Goal: Find specific page/section: Find specific page/section

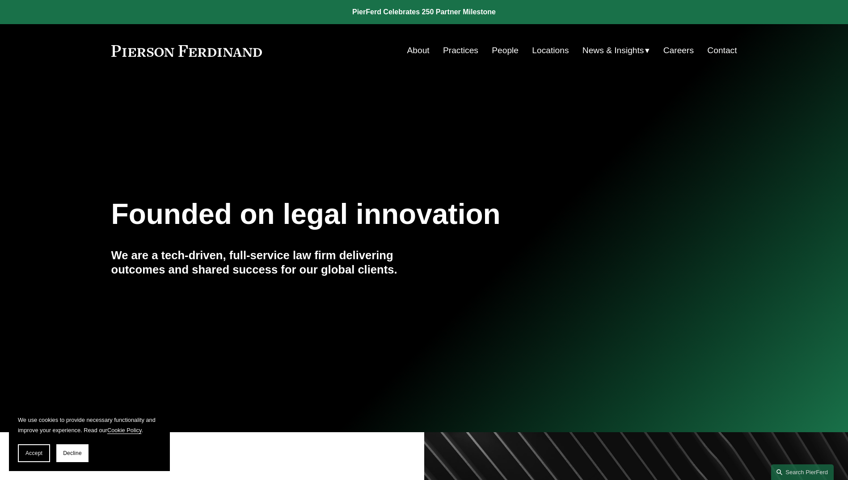
click at [544, 45] on link "Locations" at bounding box center [550, 50] width 37 height 17
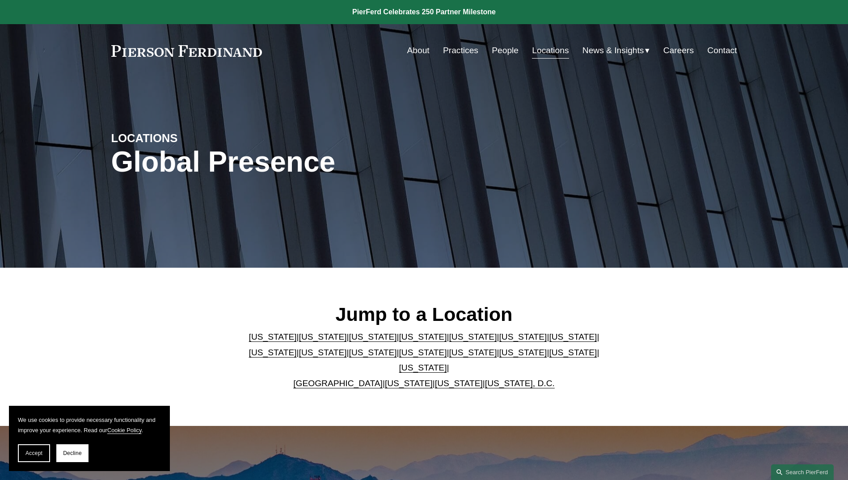
click at [549, 357] on link "Pennsylvania" at bounding box center [573, 352] width 48 height 9
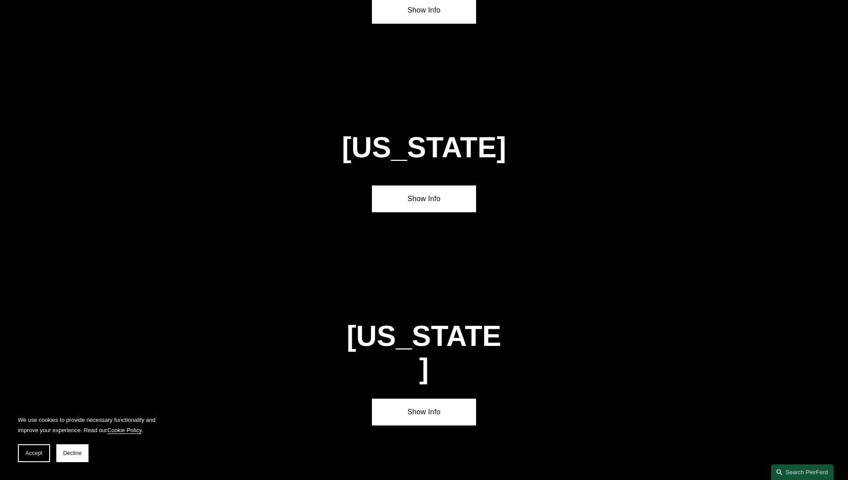
scroll to position [2875, 0]
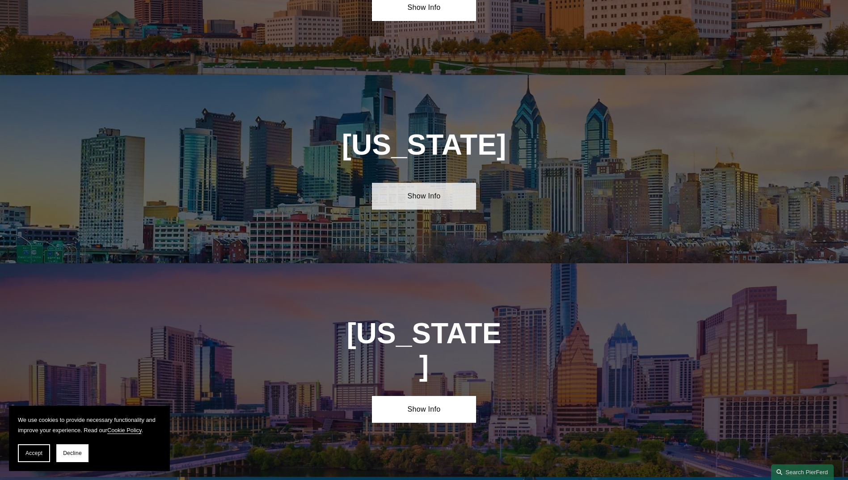
click at [439, 183] on link "Show Info" at bounding box center [424, 196] width 104 height 27
